Goal: Transaction & Acquisition: Purchase product/service

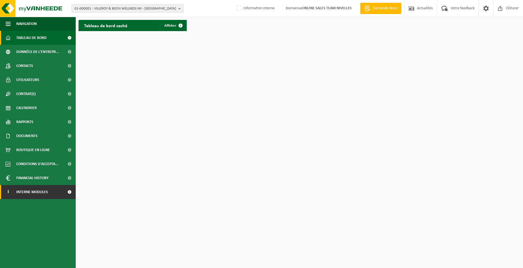
click at [36, 195] on span "Interne modules" at bounding box center [32, 192] width 32 height 14
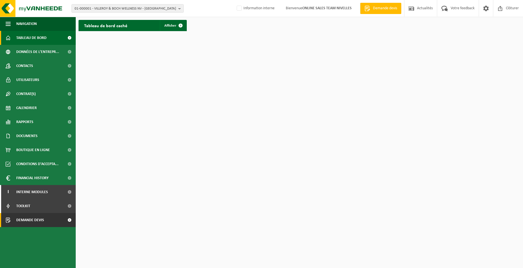
click at [40, 220] on span "Demande devis" at bounding box center [30, 220] width 28 height 14
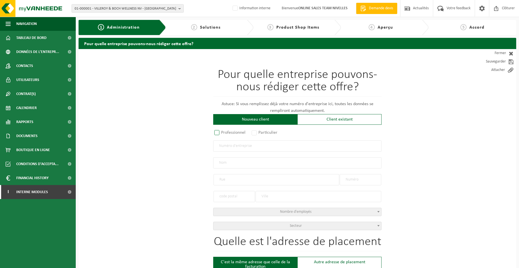
click at [239, 133] on label "Professionnel" at bounding box center [230, 133] width 34 height 8
click at [226, 133] on input "Professionnel" at bounding box center [225, 133] width 4 height 4
radio input "true"
click at [243, 148] on input "text" at bounding box center [297, 146] width 168 height 11
type input "0870453056"
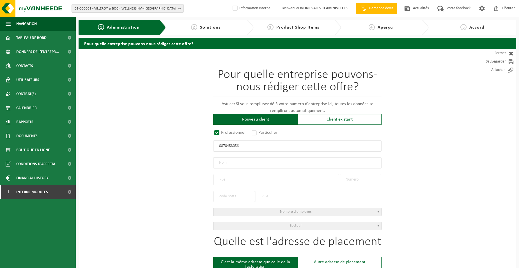
radio input "true"
type input "0870453056"
type input "OVERLANDER SPRL"
type input "AVENUE DES PÂQUERETTES"
type input "7"
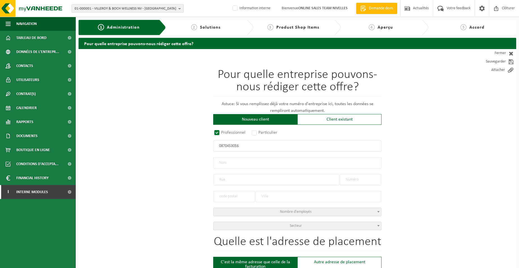
type input "7090"
type input "BRAINE-LE-COMTE"
select select "D"
type input "OVERLANDER SPRL"
type input "AVENUE DES PÂQUERETTES"
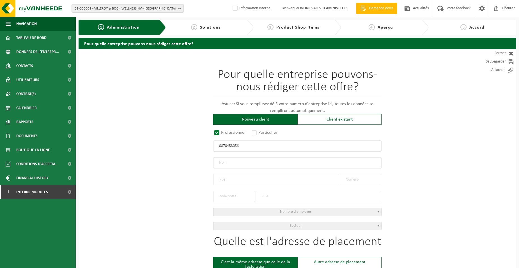
type input "7"
type input "7090"
type input "BRAINE-LE-COMTE"
type input "2202321553"
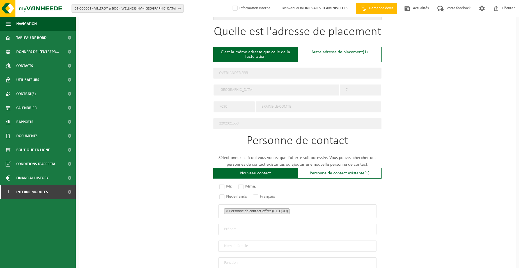
scroll to position [292, 0]
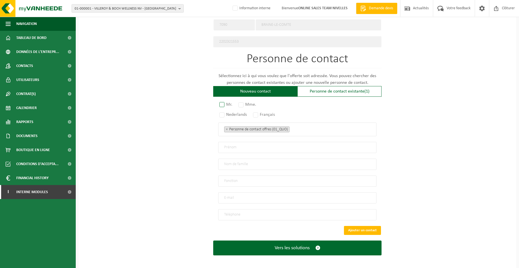
type input "0870453056"
click at [226, 102] on label "Mr." at bounding box center [226, 105] width 16 height 8
radio input "true"
click at [265, 113] on label "Français" at bounding box center [264, 115] width 25 height 8
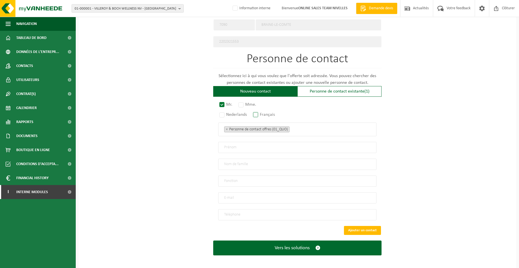
radio input "true"
click at [291, 126] on ul "× Personne de contact offres (01_QUO)" at bounding box center [297, 129] width 146 height 7
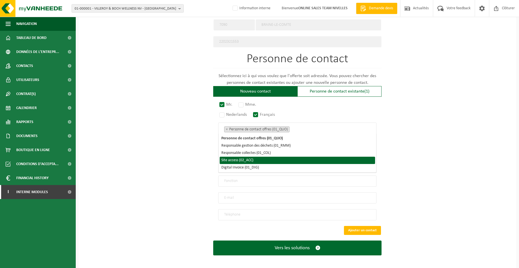
click at [262, 159] on li "Site access (02_ACC)" at bounding box center [297, 160] width 155 height 7
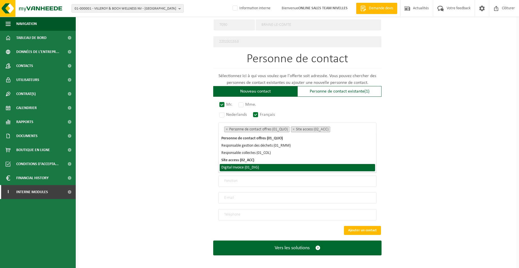
click at [263, 164] on li "Digital Invoice (01_DIG)" at bounding box center [297, 167] width 155 height 7
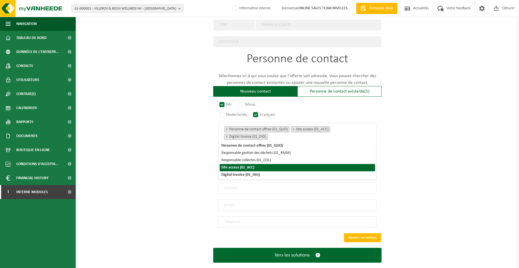
click at [191, 173] on div "Pour quelle entreprise pouvons-nous rédiger cette offre? Astuce: Si vous rempli…" at bounding box center [298, 17] width 438 height 520
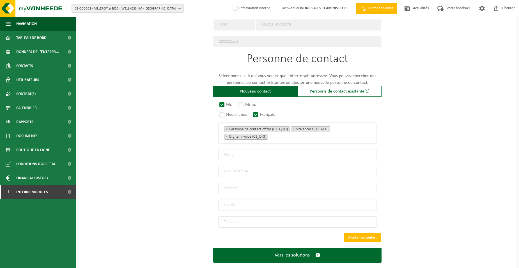
click at [226, 153] on input "text" at bounding box center [297, 154] width 158 height 11
type input "l"
type input "LOGAN"
click at [229, 168] on input "text" at bounding box center [297, 171] width 158 height 11
type input "PLETINCKX"
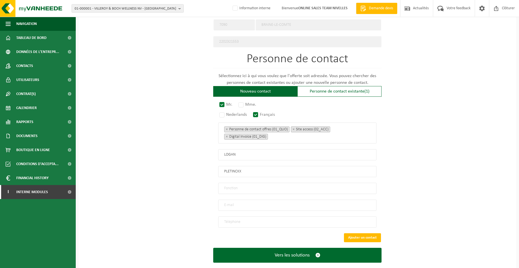
click at [253, 184] on input "text" at bounding box center [297, 188] width 158 height 11
type input "Directeur"
click at [241, 200] on input "email" at bounding box center [297, 205] width 158 height 11
type input "LOGAN.PLETINCKX@GMAIL.COM"
click at [250, 217] on input "tel" at bounding box center [297, 222] width 158 height 11
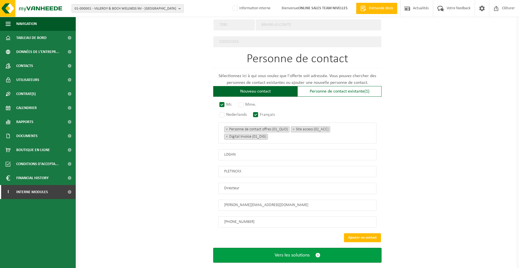
type input "+32 493 45 24 94"
click at [242, 248] on button "Vers les solutions" at bounding box center [297, 255] width 168 height 15
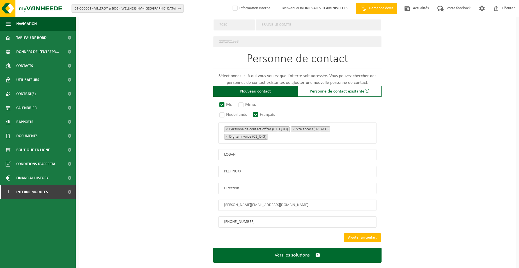
scroll to position [87, 0]
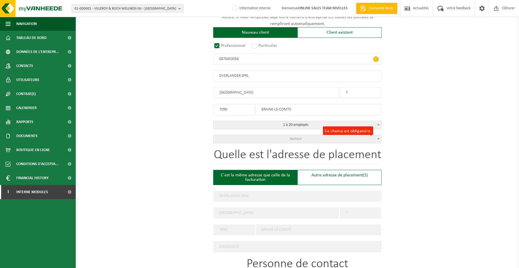
click at [279, 138] on span "Secteur" at bounding box center [298, 139] width 168 height 8
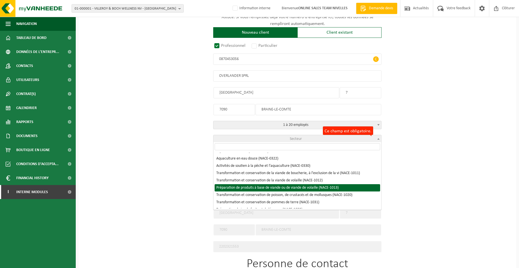
scroll to position [309, 0]
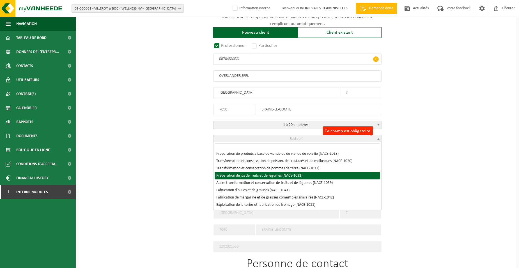
select select "NACE_1032"
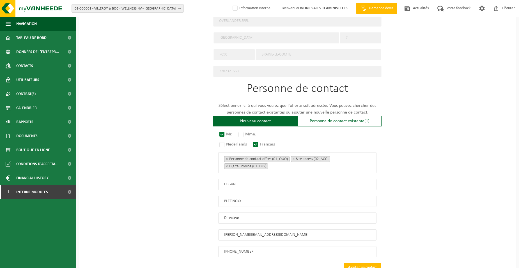
scroll to position [299, 0]
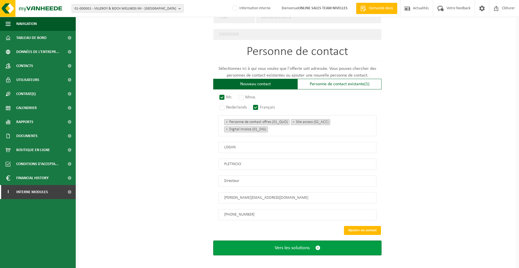
click at [263, 244] on button "Vers les solutions" at bounding box center [297, 248] width 168 height 15
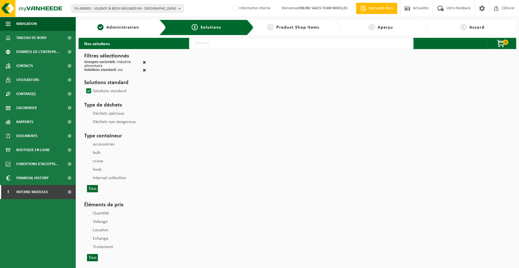
click at [203, 44] on input "text" at bounding box center [301, 43] width 225 height 11
type input "000052"
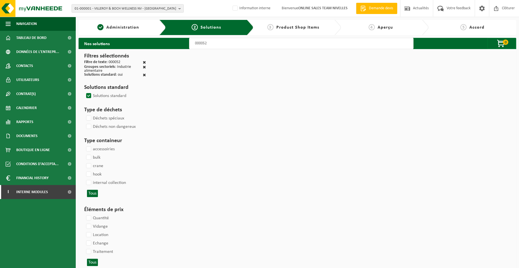
select select
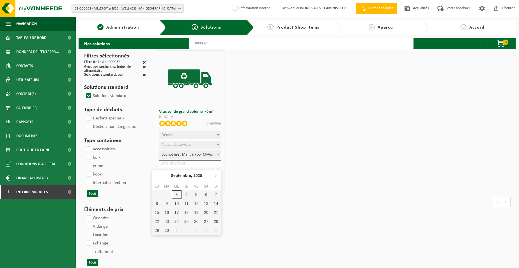
click at [166, 165] on input at bounding box center [190, 164] width 62 height 6
click at [187, 192] on div "4" at bounding box center [187, 194] width 10 height 9
type input "2025-09-04"
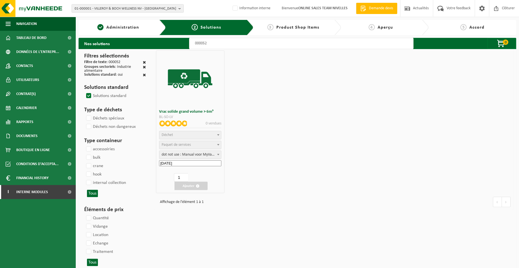
click at [175, 135] on span "Déchet" at bounding box center [189, 135] width 61 height 8
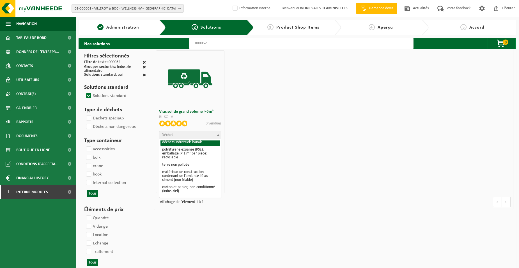
scroll to position [56, 0]
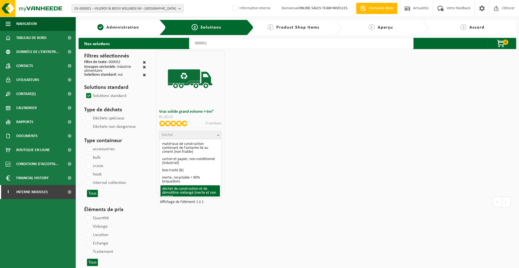
select select "31"
select select
select select "47"
select select "25"
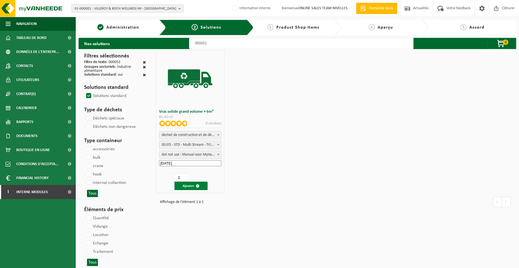
click at [187, 183] on button "Ajouter" at bounding box center [191, 186] width 33 height 8
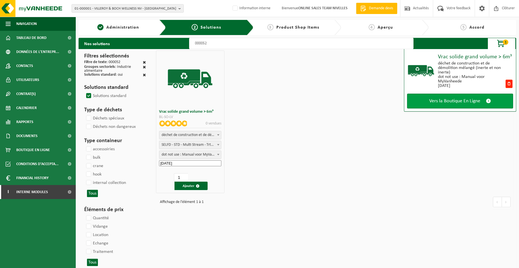
click at [430, 101] on span "Vers la Boutique En Ligne" at bounding box center [454, 101] width 51 height 6
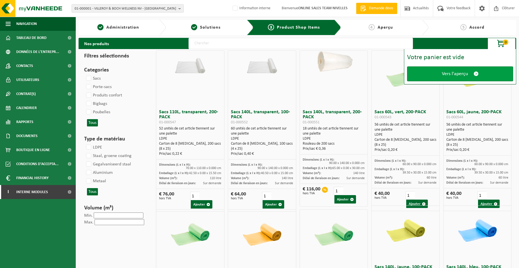
click at [430, 76] on link "Vers l'aperçu" at bounding box center [460, 74] width 106 height 15
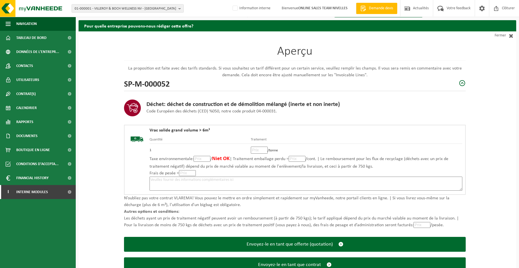
scroll to position [38, 0]
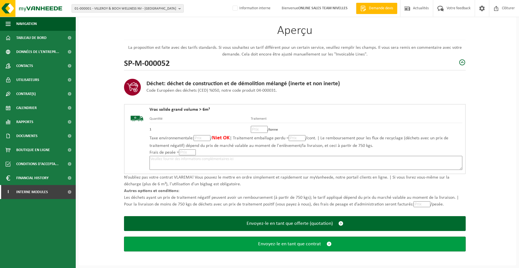
click at [194, 247] on button "Envoyez-le en tant que contrat" at bounding box center [295, 244] width 342 height 15
